Goal: Book appointment/travel/reservation

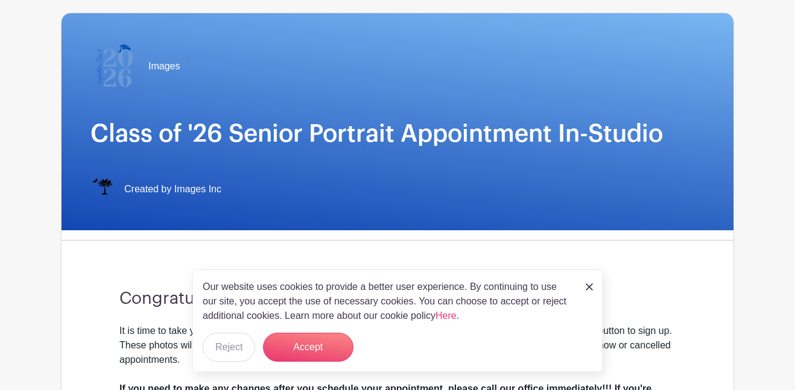
scroll to position [73, 0]
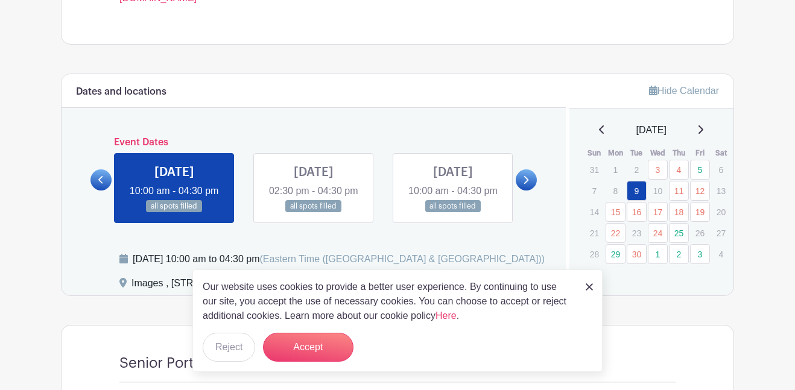
scroll to position [565, 0]
